Goal: Communication & Community: Answer question/provide support

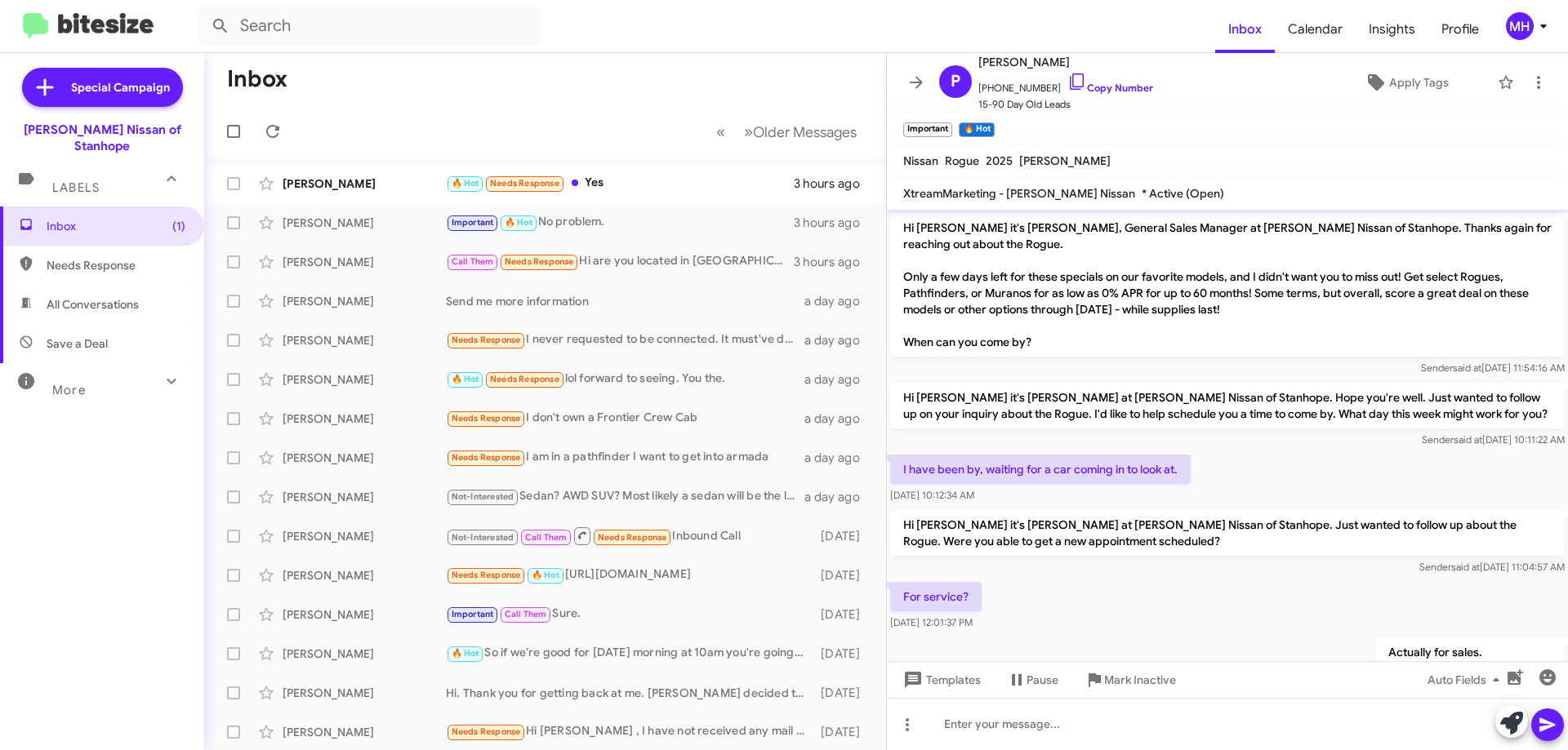
scroll to position [899, 0]
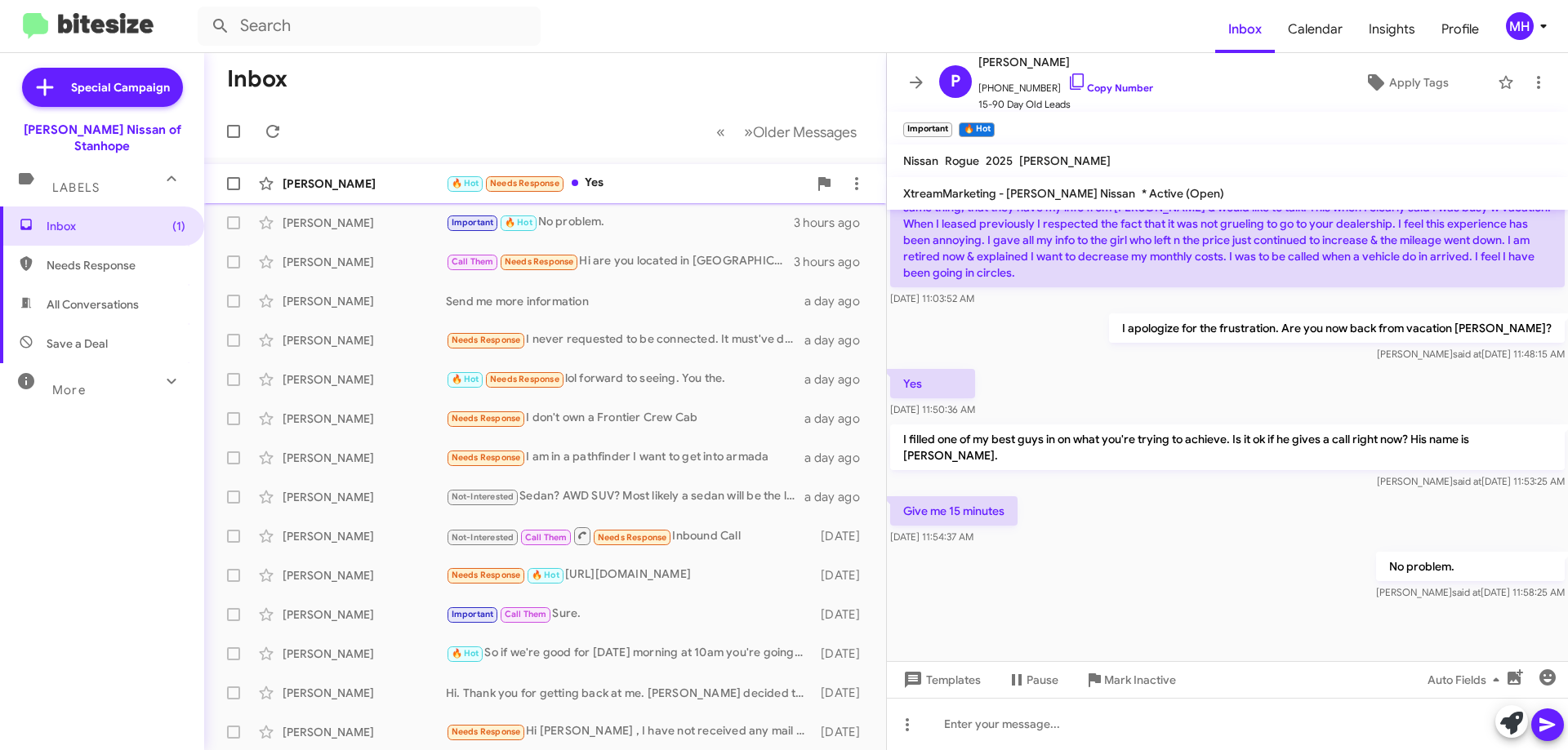
click at [637, 182] on div "🔥 Hot Needs Response Yes" at bounding box center [627, 183] width 361 height 18
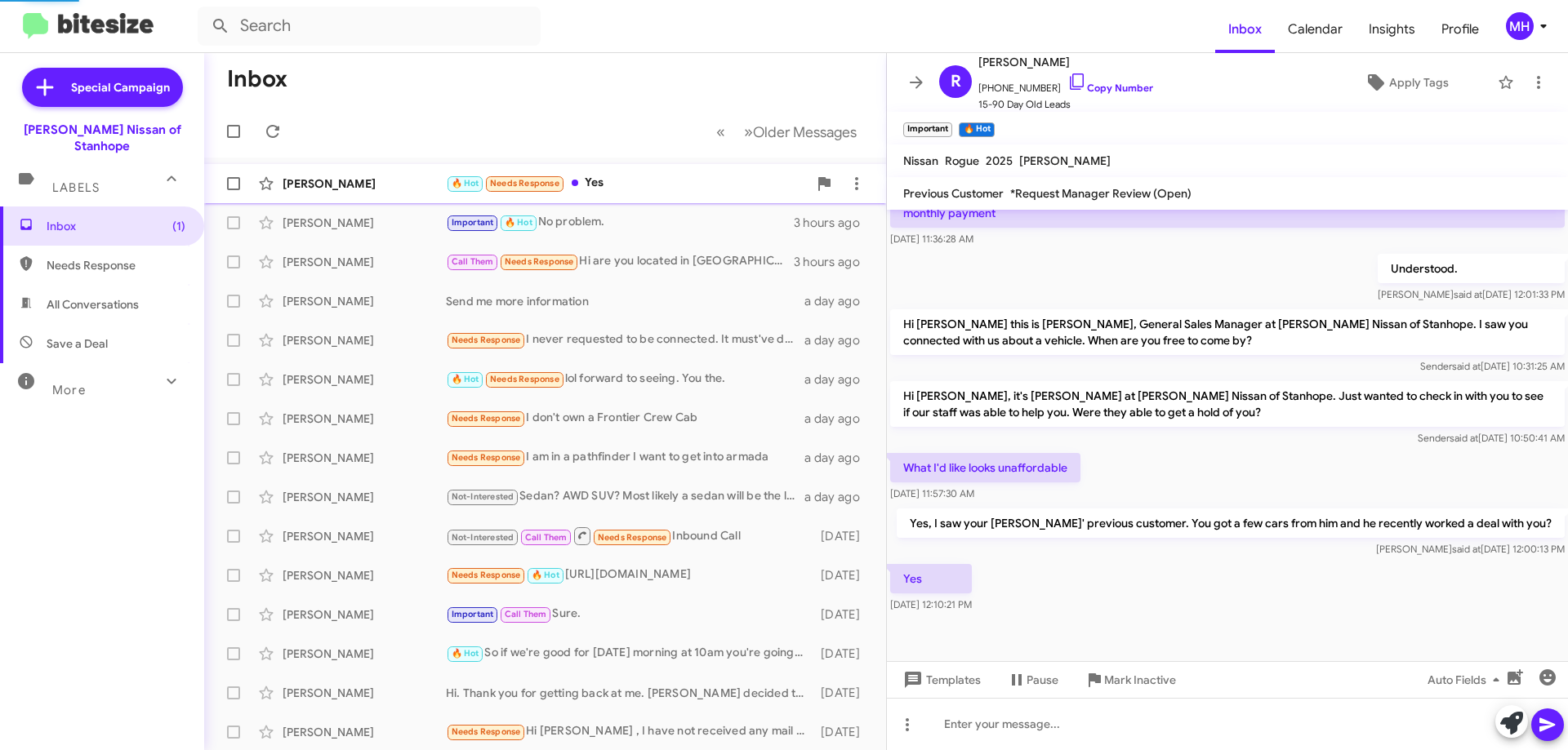
scroll to position [400, 0]
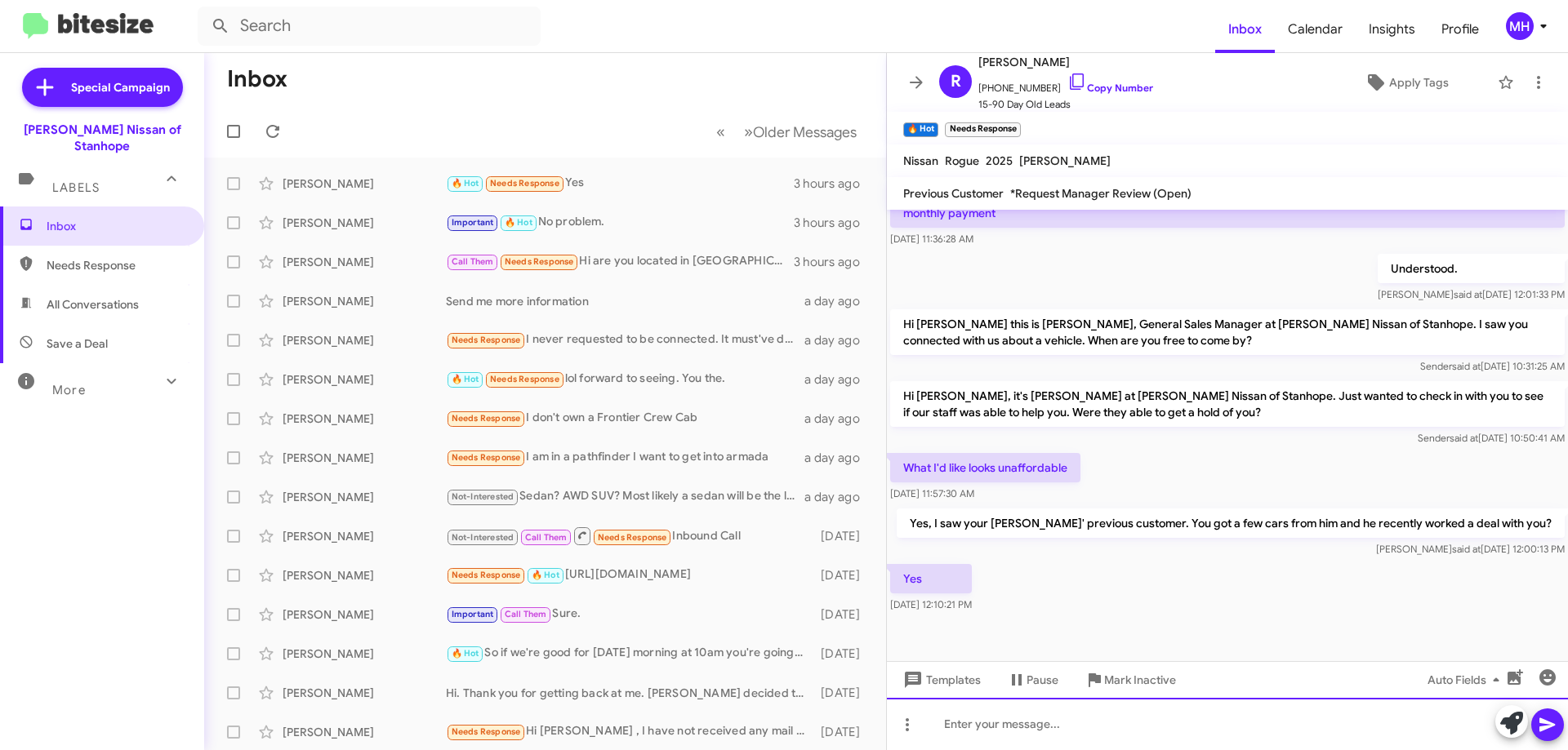
click at [986, 722] on div at bounding box center [1227, 725] width 681 height 52
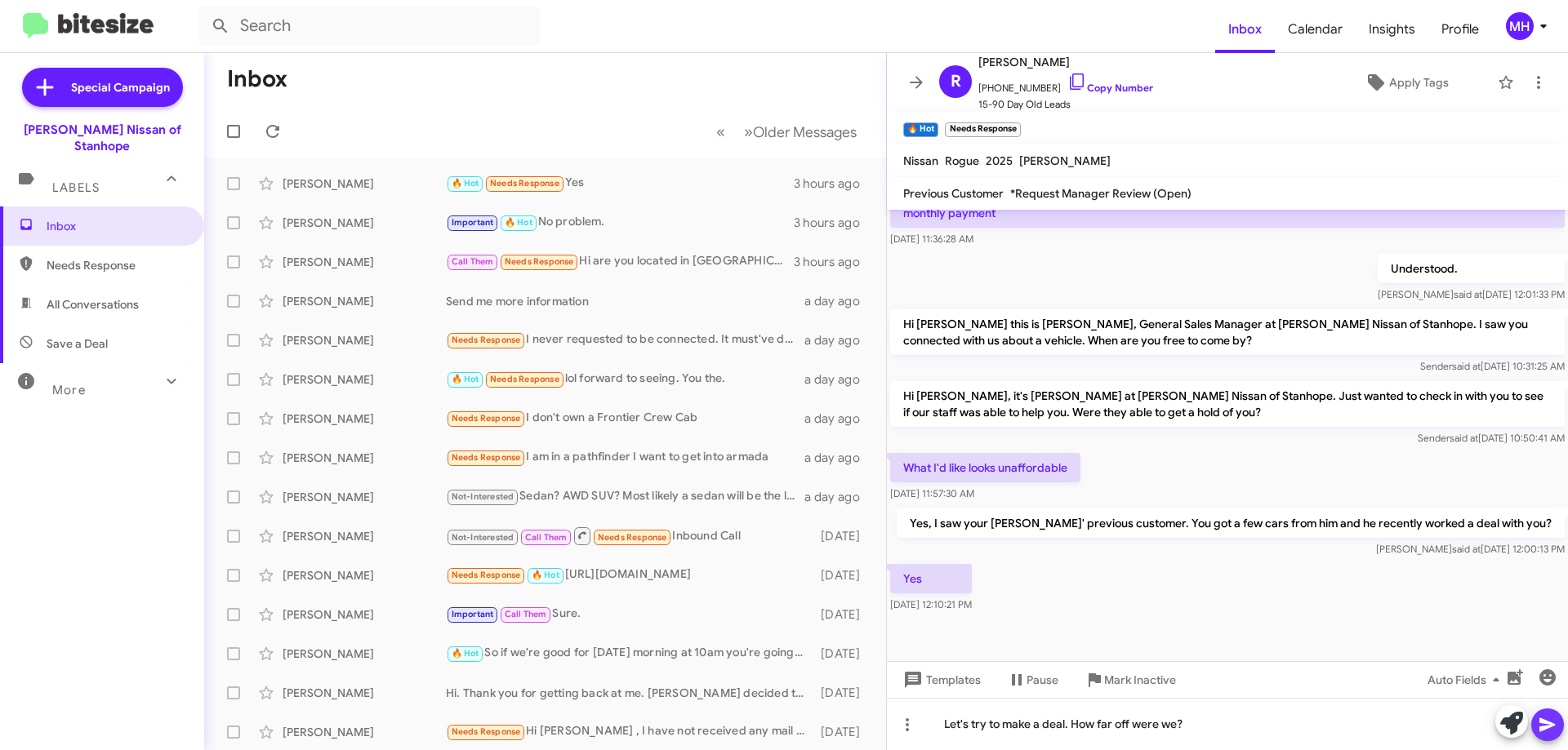
click at [1550, 730] on icon at bounding box center [1548, 725] width 19 height 19
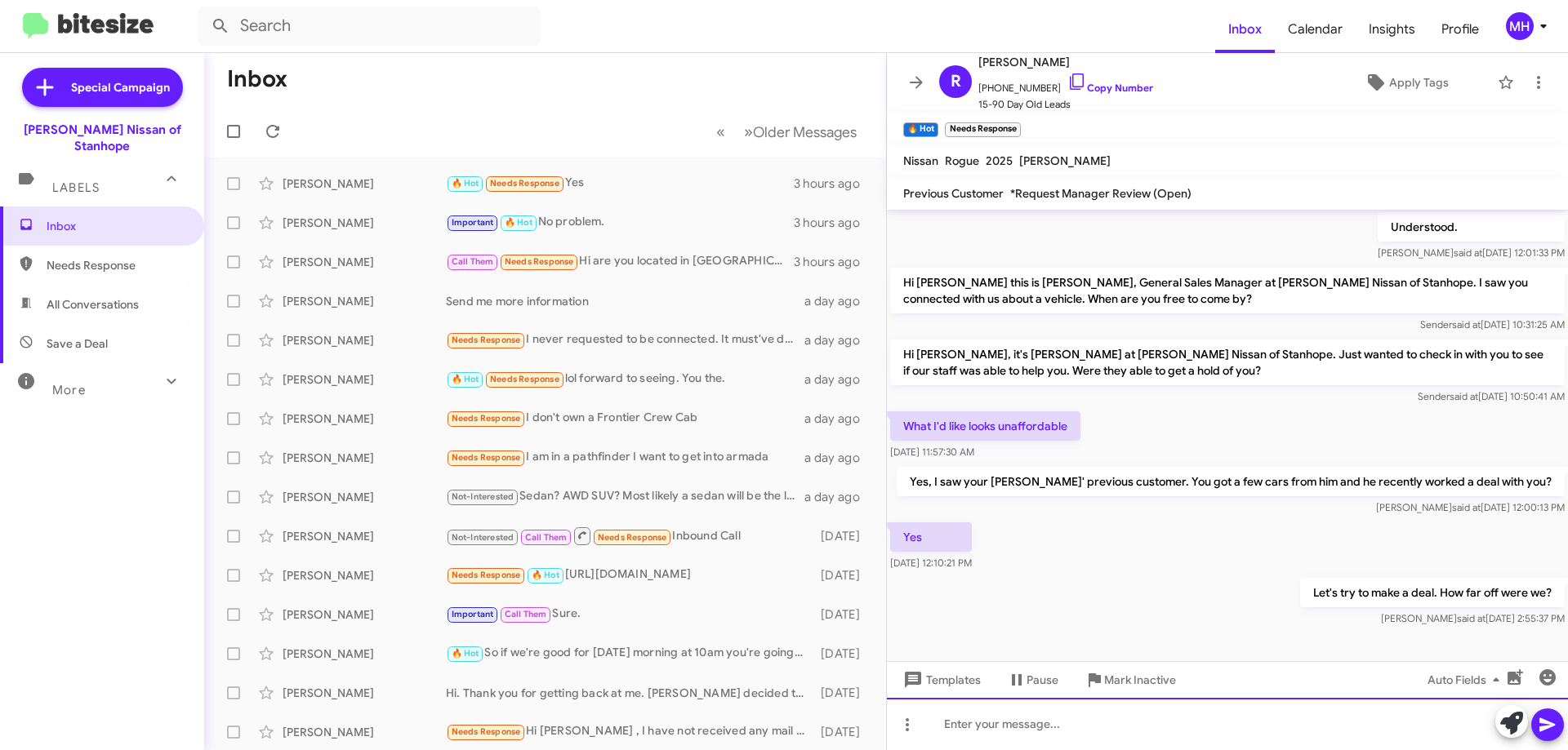
scroll to position [460, 0]
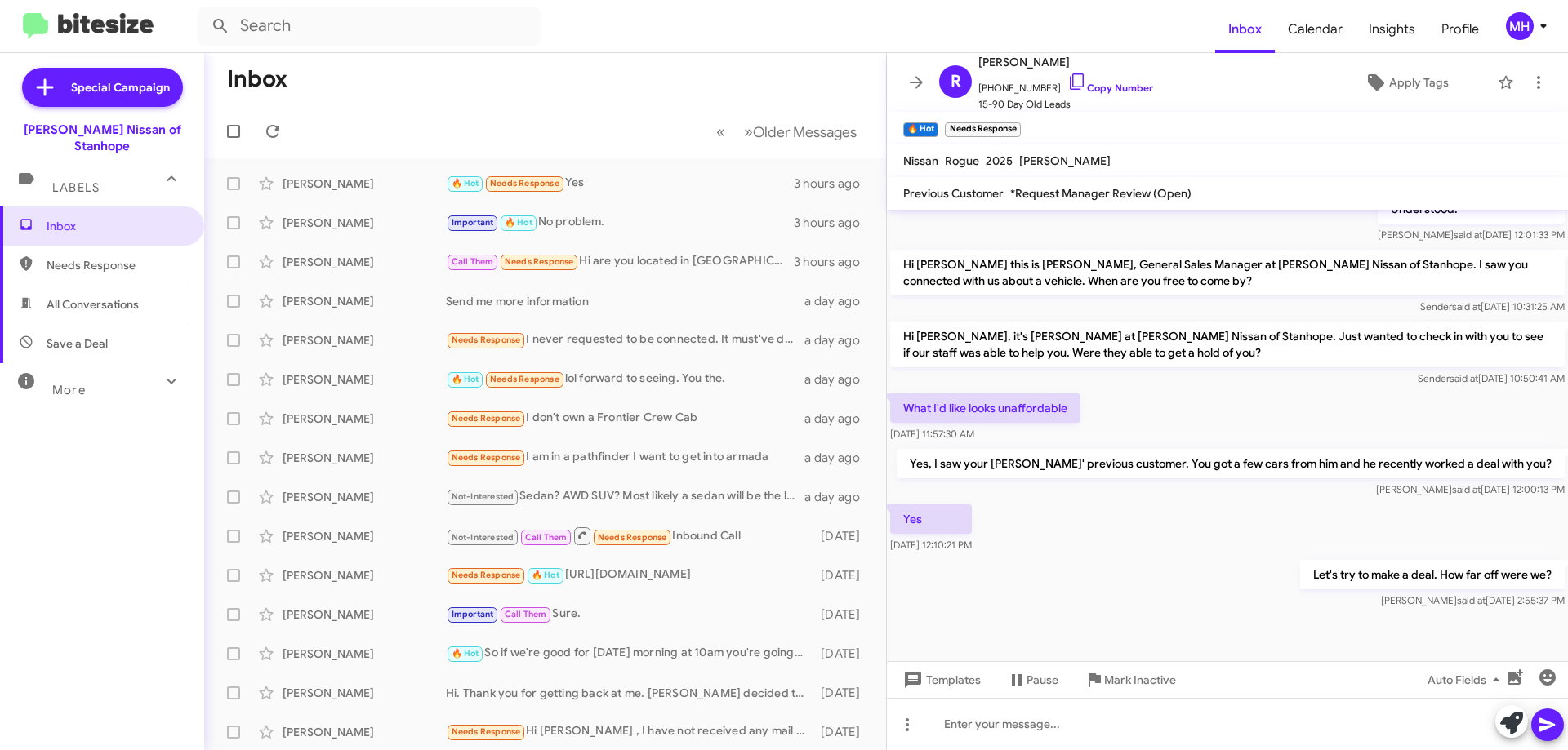
click at [110, 296] on span "All Conversations" at bounding box center [92, 304] width 92 height 17
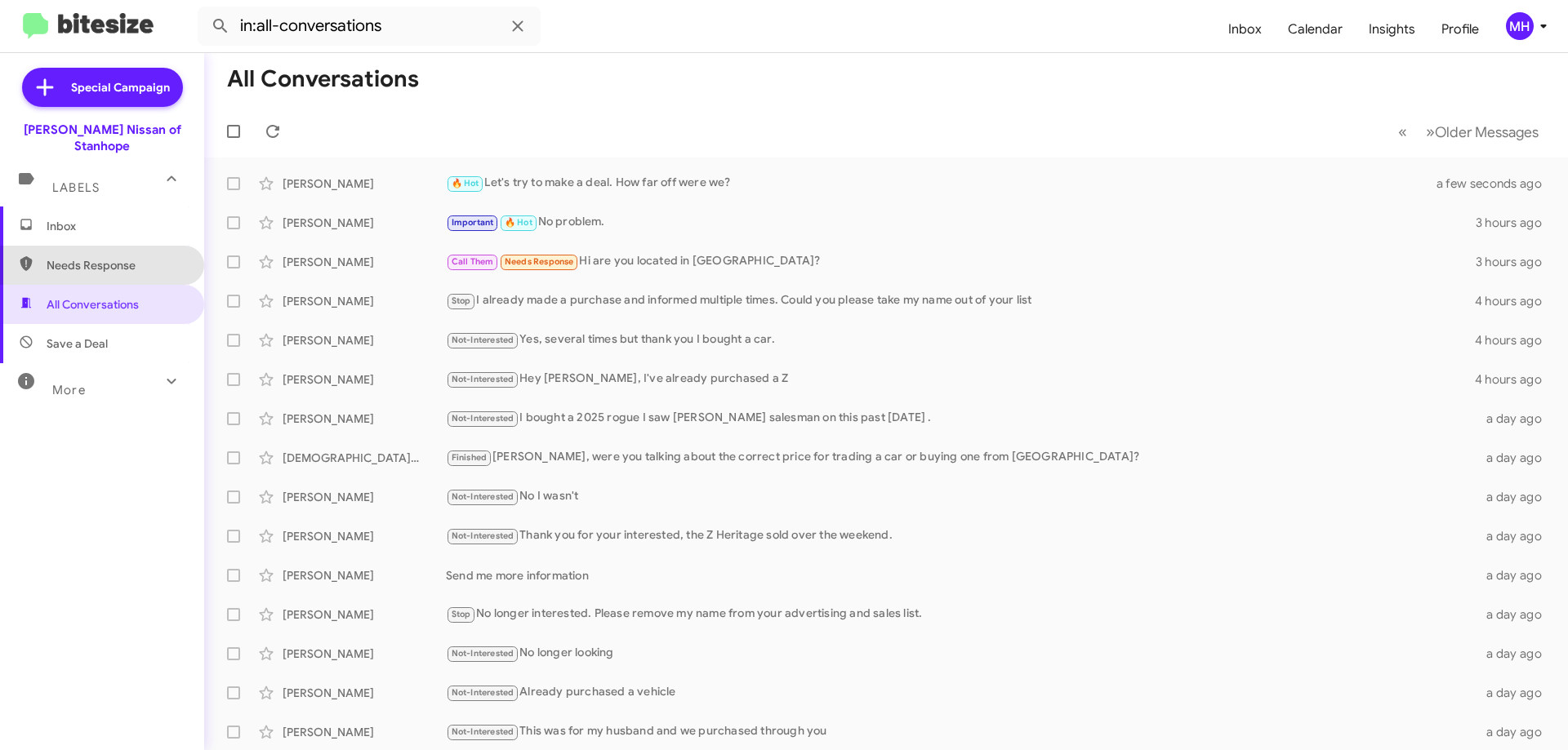
click at [110, 257] on span "Needs Response" at bounding box center [116, 265] width 139 height 17
type input "in:needs-response"
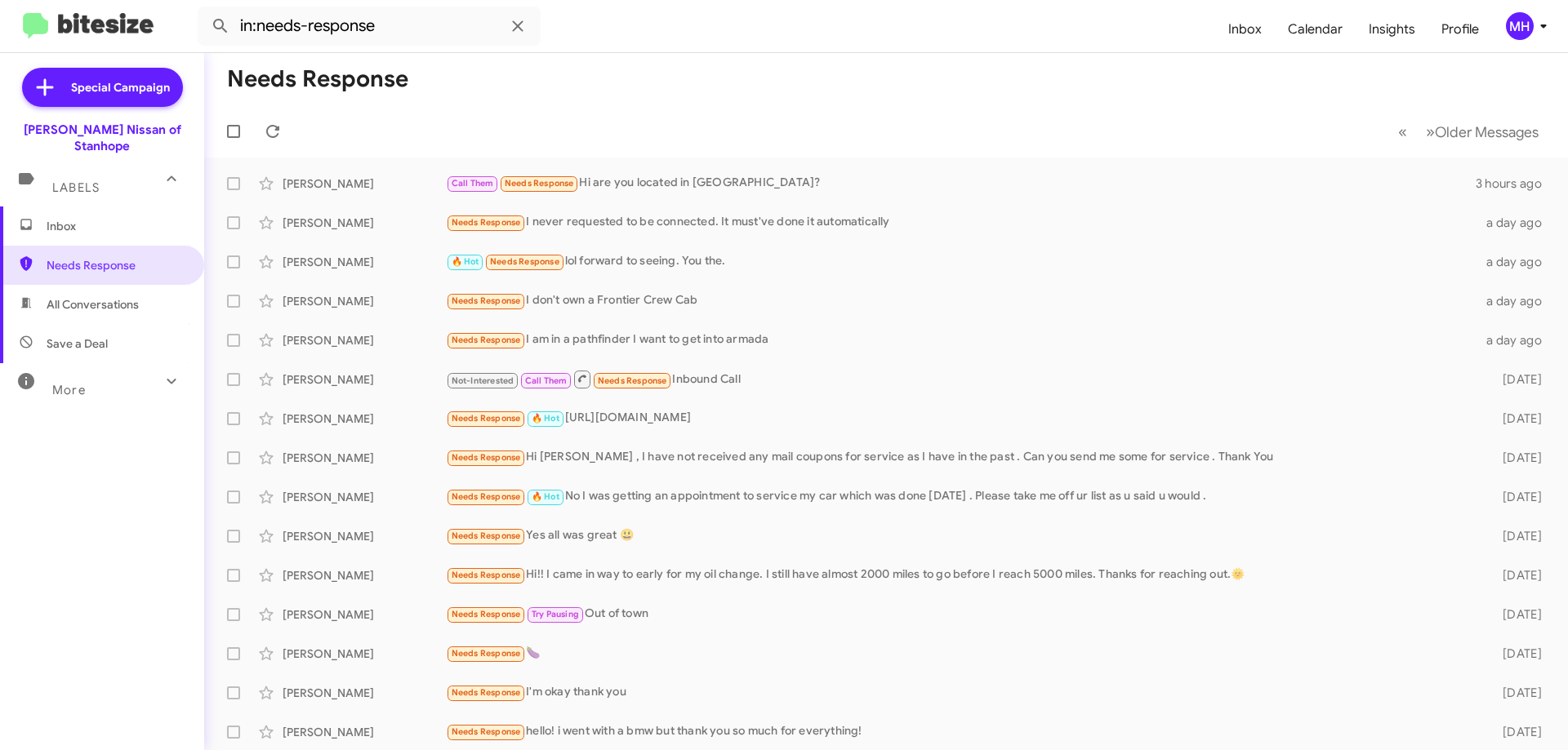
click at [111, 218] on span "Inbox" at bounding box center [116, 225] width 139 height 17
